Goal: Information Seeking & Learning: Learn about a topic

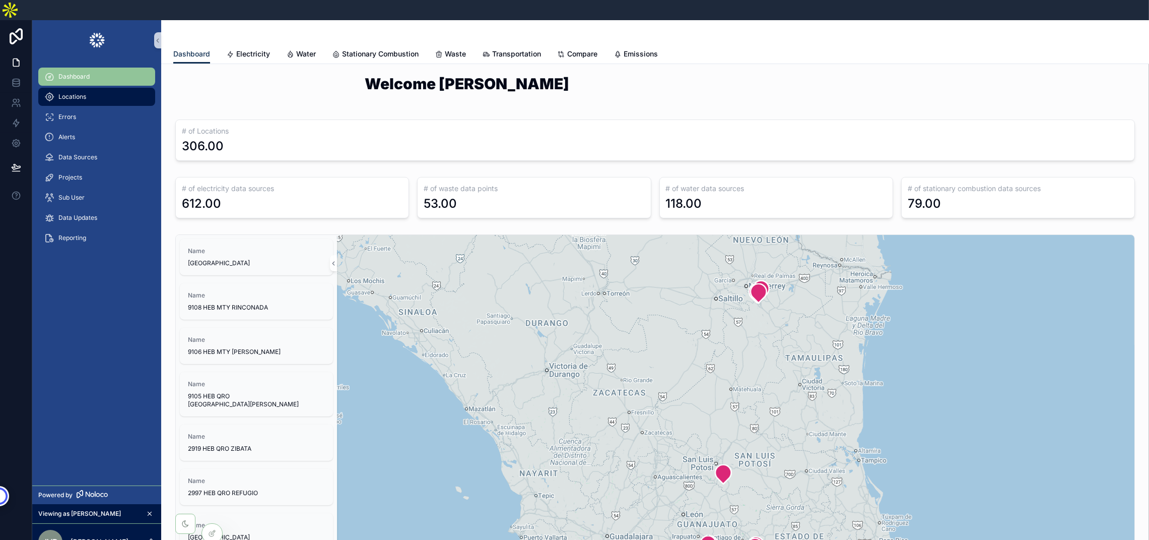
drag, startPoint x: 0, startPoint y: 0, endPoint x: 67, endPoint y: 79, distance: 103.3
click at [67, 93] on span "Locations" at bounding box center [72, 97] width 28 height 8
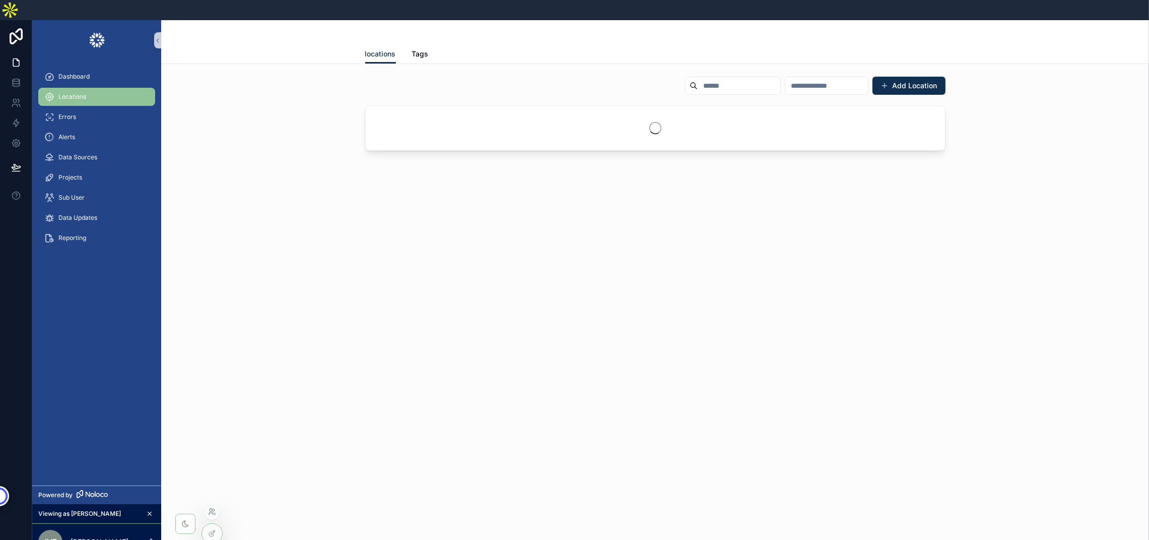
click at [210, 512] on icon at bounding box center [211, 513] width 4 height 2
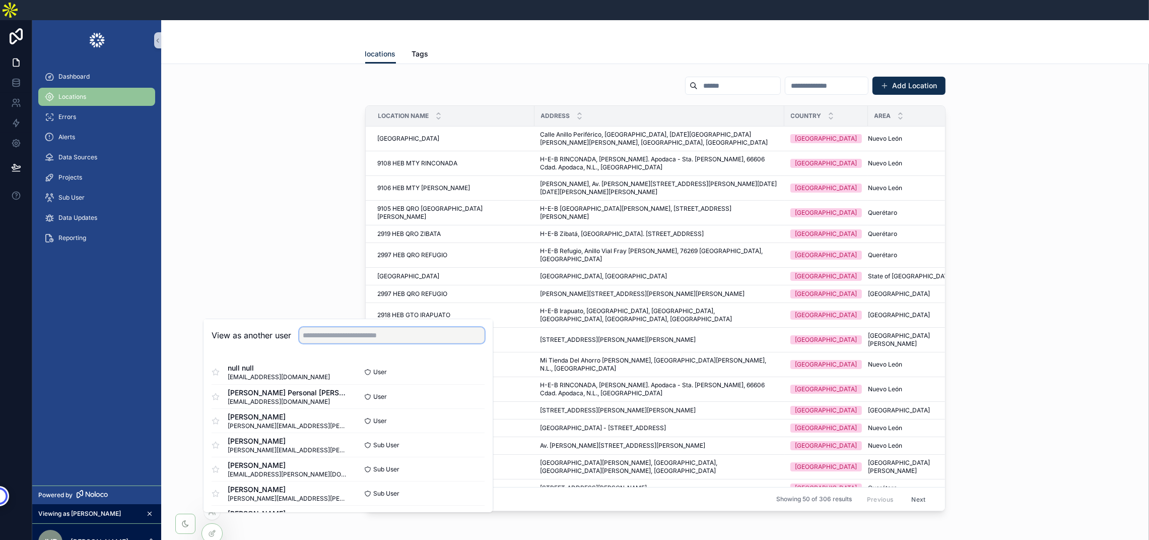
click at [344, 328] on input "text" at bounding box center [391, 335] width 185 height 16
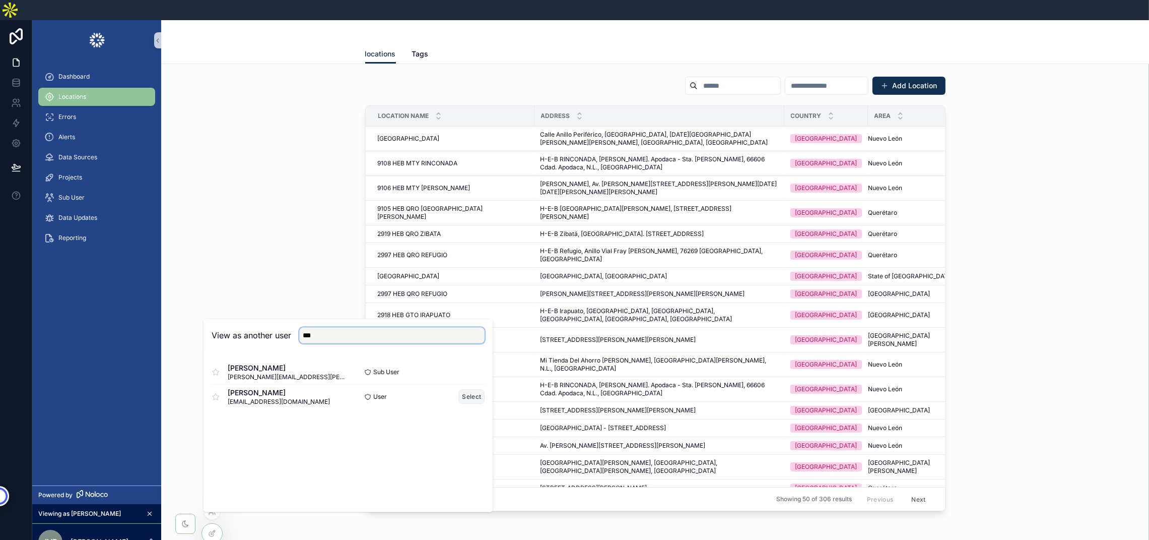
type input "***"
click at [477, 391] on button "Select" at bounding box center [472, 396] width 26 height 15
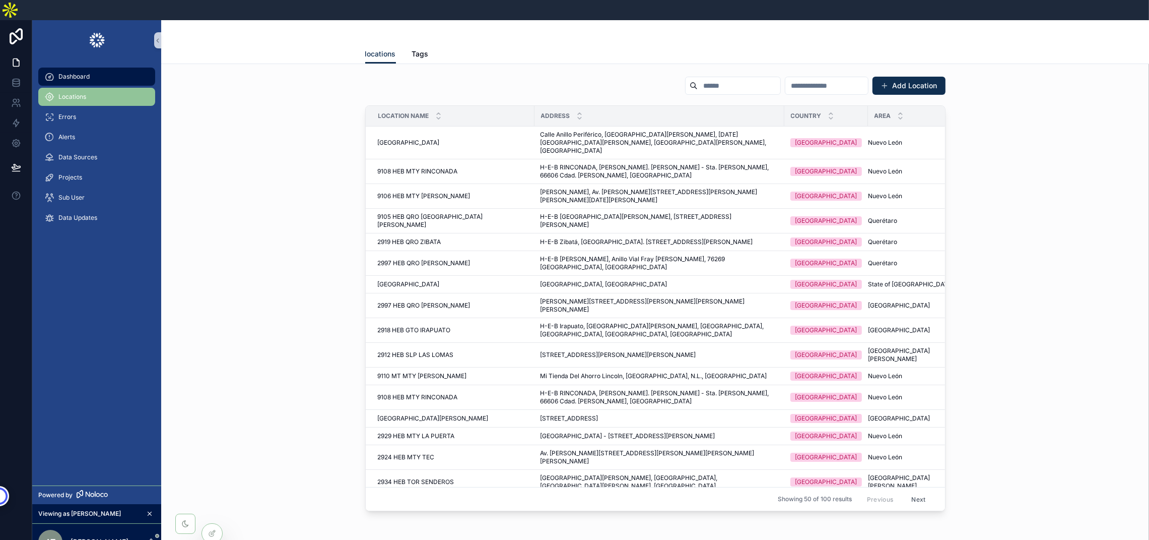
click at [81, 73] on span "Dashboard" at bounding box center [73, 77] width 31 height 8
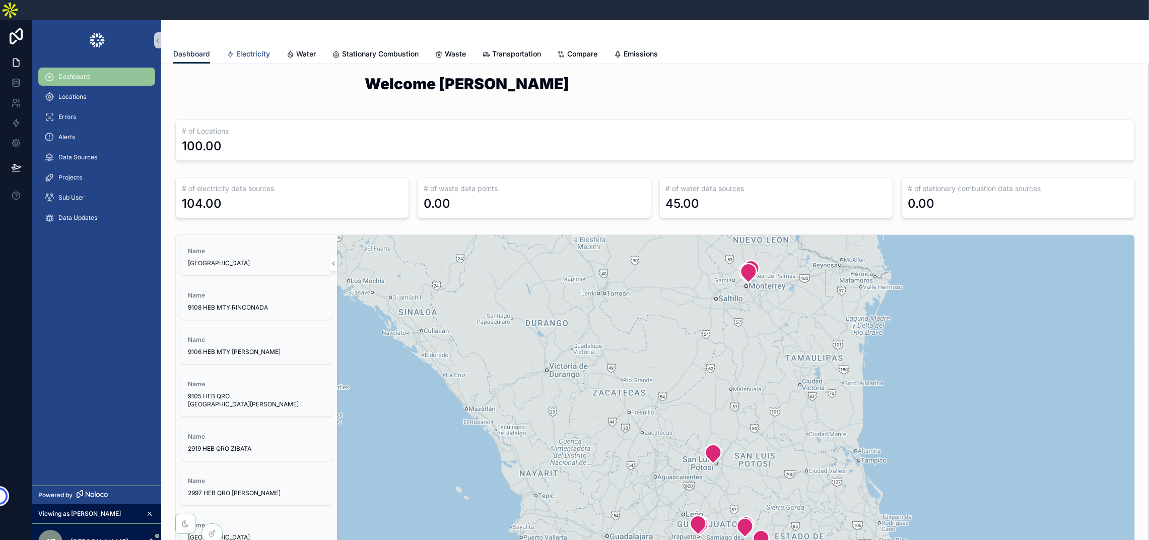
click at [234, 49] on div "Electricity" at bounding box center [248, 54] width 44 height 10
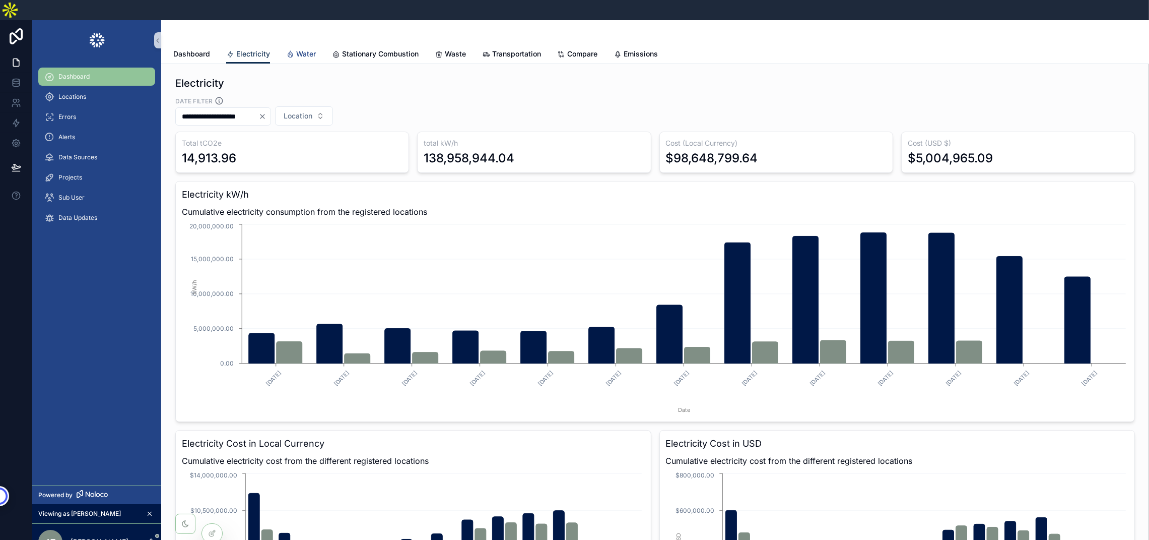
click at [300, 49] on span "Water" at bounding box center [306, 54] width 20 height 10
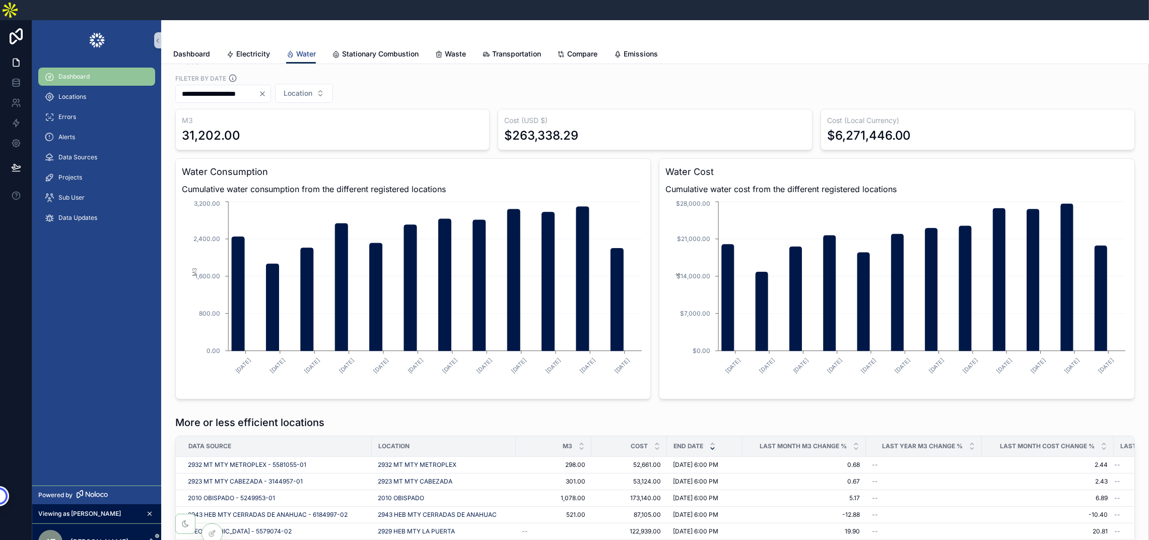
scroll to position [22, 0]
click at [213, 514] on icon at bounding box center [212, 511] width 8 height 8
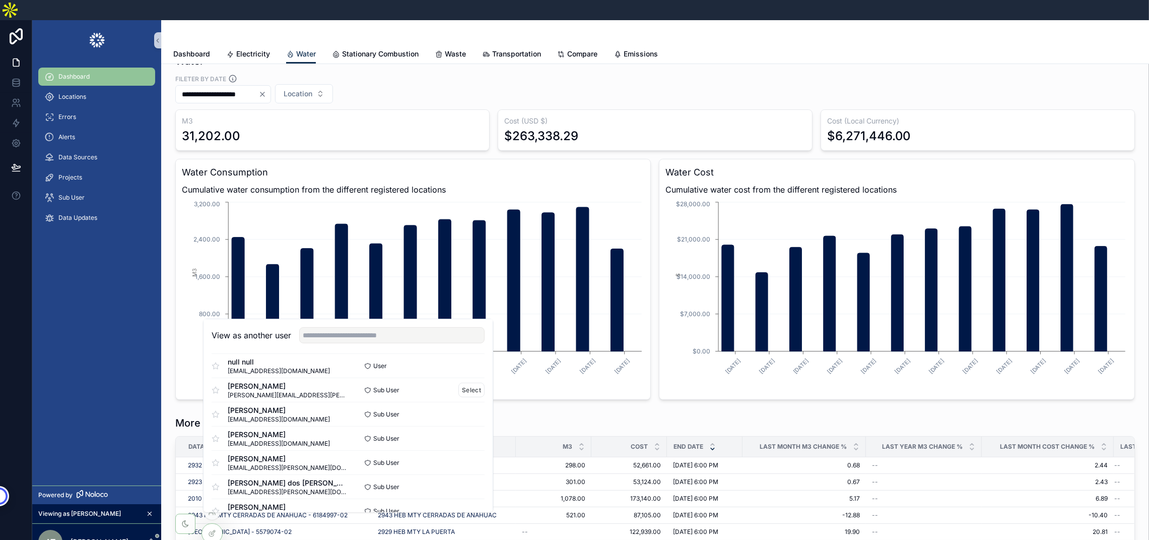
scroll to position [703, 0]
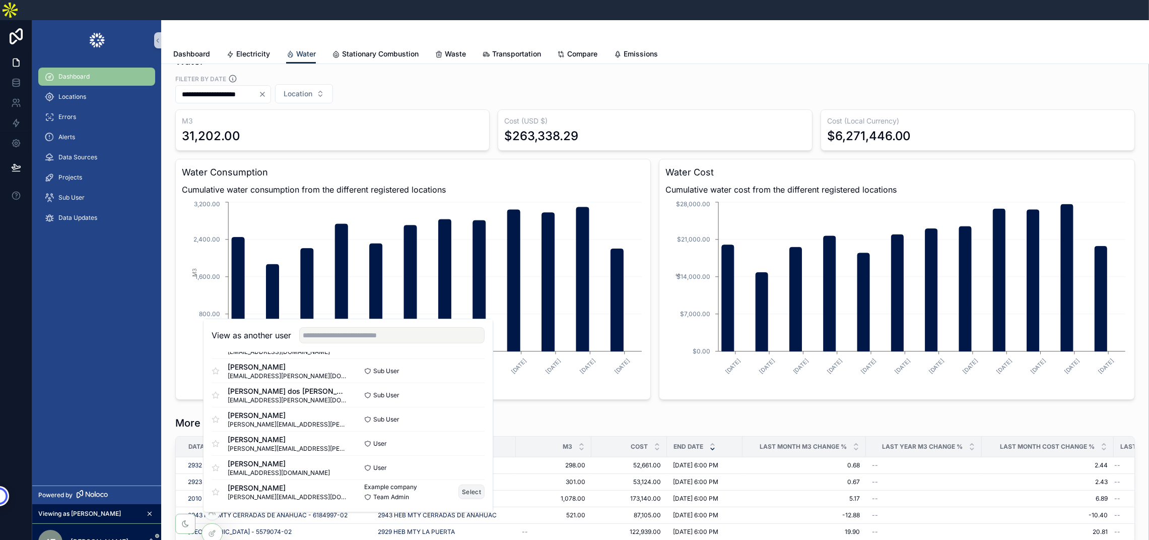
click at [459, 484] on button "Select" at bounding box center [472, 491] width 26 height 15
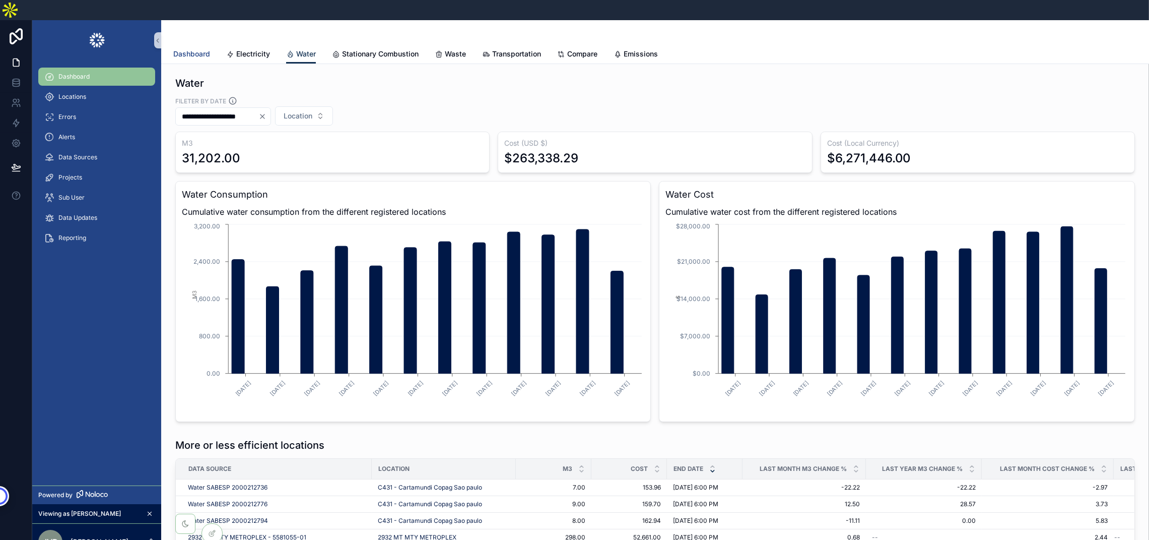
click at [186, 45] on link "Dashboard" at bounding box center [191, 55] width 37 height 20
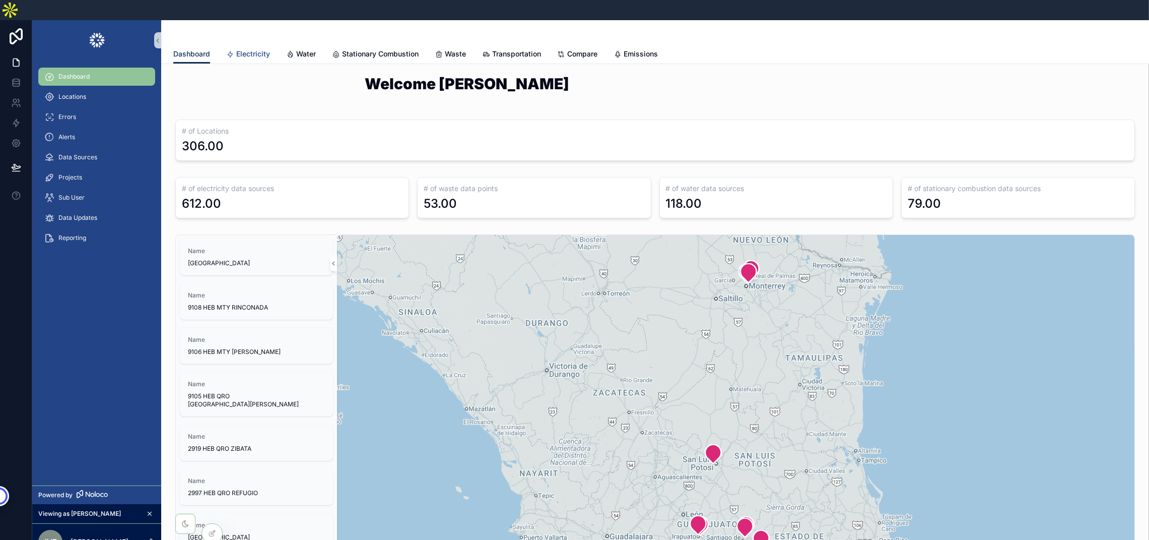
click at [250, 49] on span "Electricity" at bounding box center [253, 54] width 34 height 10
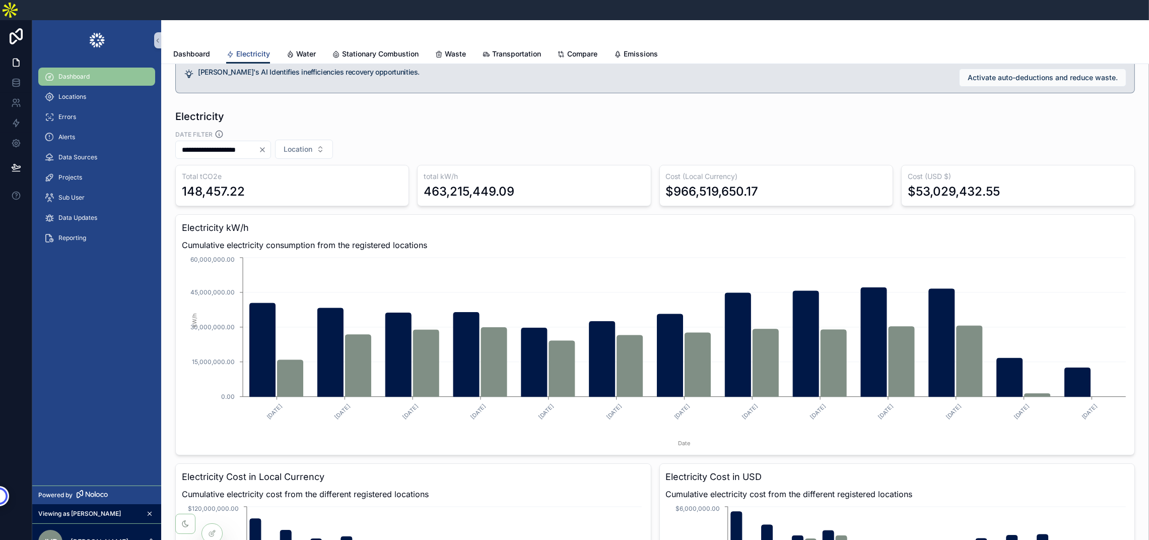
scroll to position [332, 0]
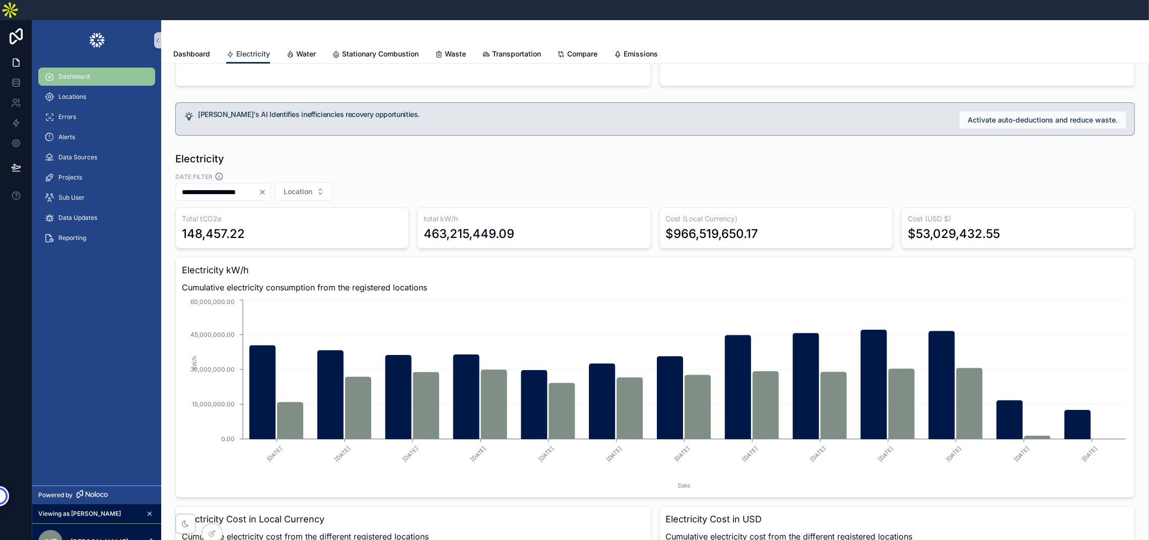
click at [271, 188] on button "Clear" at bounding box center [265, 192] width 12 height 8
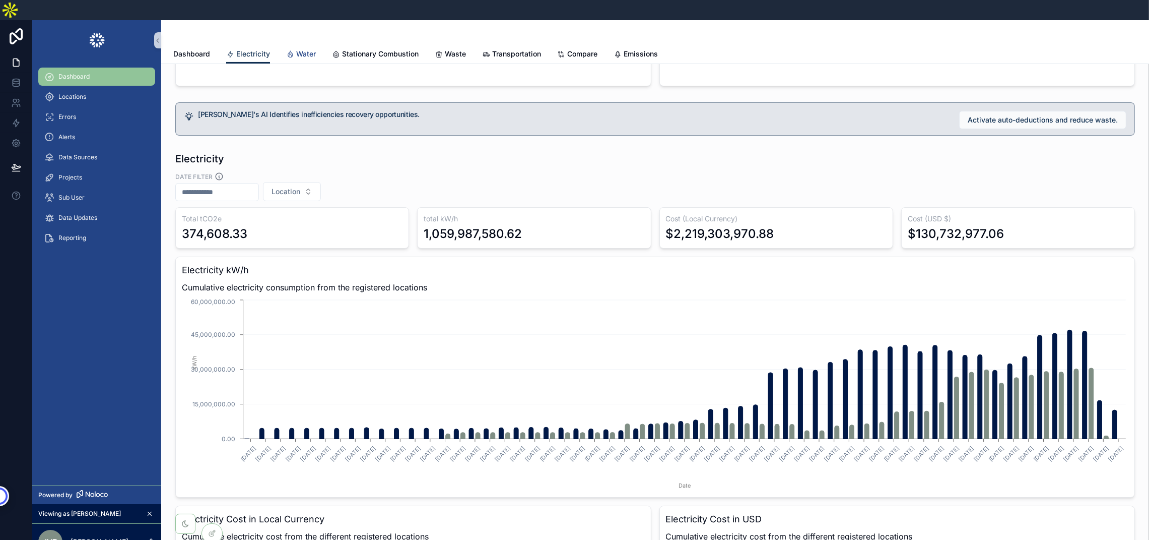
click at [307, 49] on span "Water" at bounding box center [306, 54] width 20 height 10
